Goal: Transaction & Acquisition: Purchase product/service

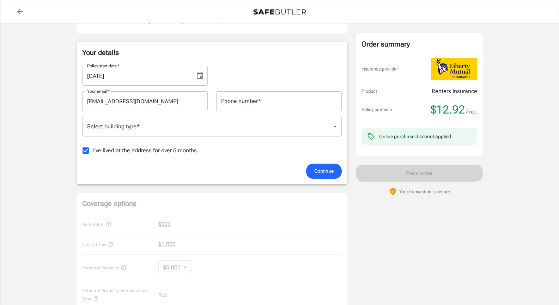
scroll to position [94, 0]
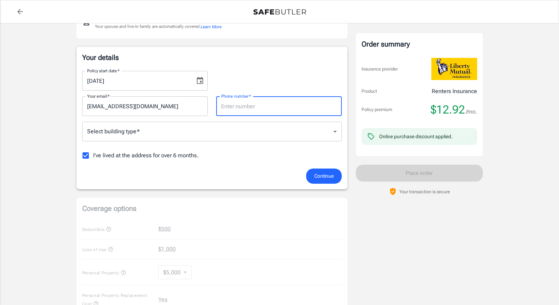
click at [256, 109] on input "Phone number   *" at bounding box center [279, 106] width 126 height 20
type input "7039570566"
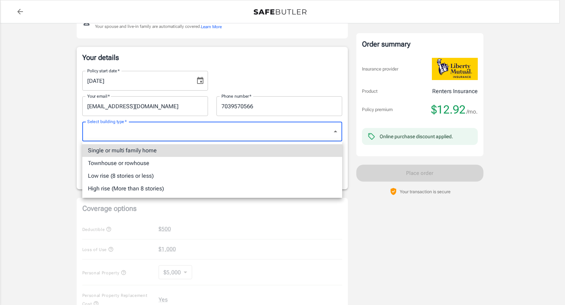
click at [261, 138] on body "Policy premium $ 12.92 /mo Liberty Mutual Renters Insurance 2426 ARLINGTON BLVD…" at bounding box center [282, 239] width 565 height 667
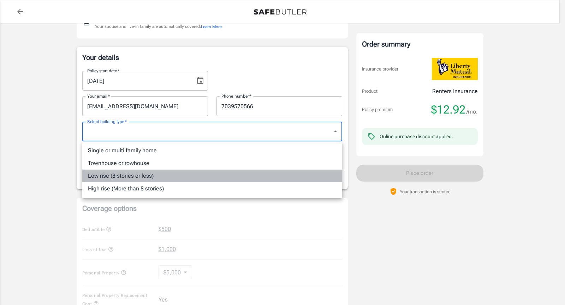
click at [240, 172] on li "Low rise (8 stories or less)" at bounding box center [212, 176] width 260 height 13
type input "lowrise"
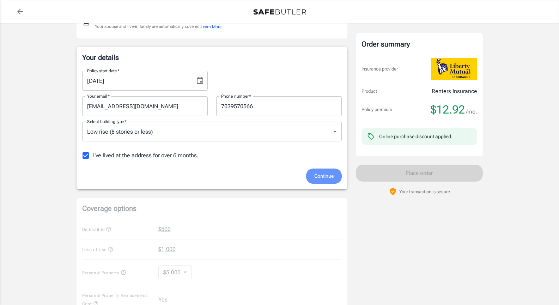
click at [323, 177] on span "Continue" at bounding box center [323, 176] width 19 height 9
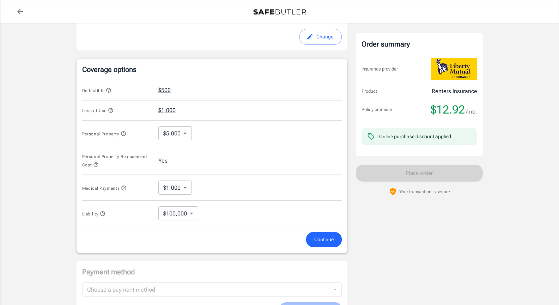
scroll to position [239, 0]
click at [162, 85] on div "Deductible $500" at bounding box center [212, 90] width 260 height 20
click at [164, 92] on button "$500" at bounding box center [164, 90] width 12 height 8
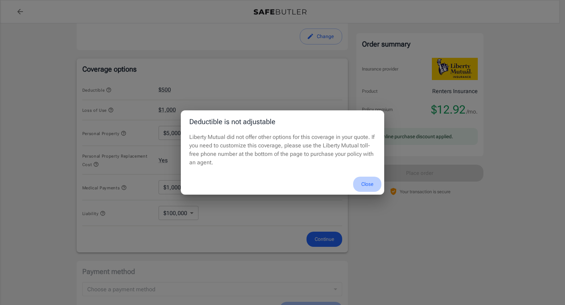
click at [367, 184] on button "Close" at bounding box center [367, 184] width 28 height 15
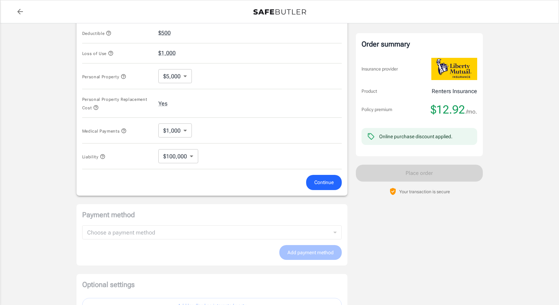
scroll to position [296, 0]
click at [337, 177] on button "Continue" at bounding box center [324, 182] width 36 height 15
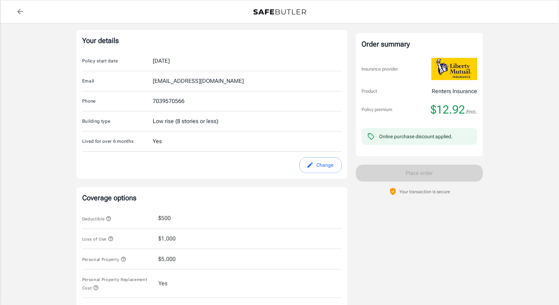
scroll to position [0, 0]
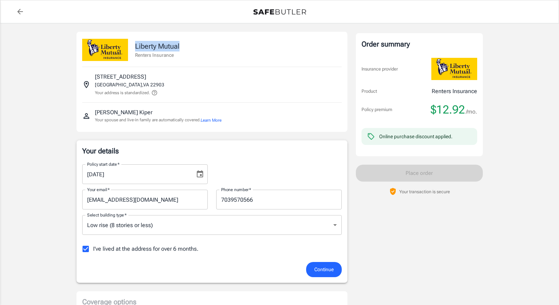
click at [132, 51] on div "Liberty Mutual Renters Insurance" at bounding box center [212, 46] width 260 height 29
drag, startPoint x: 177, startPoint y: 56, endPoint x: 134, endPoint y: 43, distance: 44.9
click at [134, 43] on div "Liberty Mutual Renters Insurance" at bounding box center [212, 46] width 260 height 29
